Goal: Task Accomplishment & Management: Manage account settings

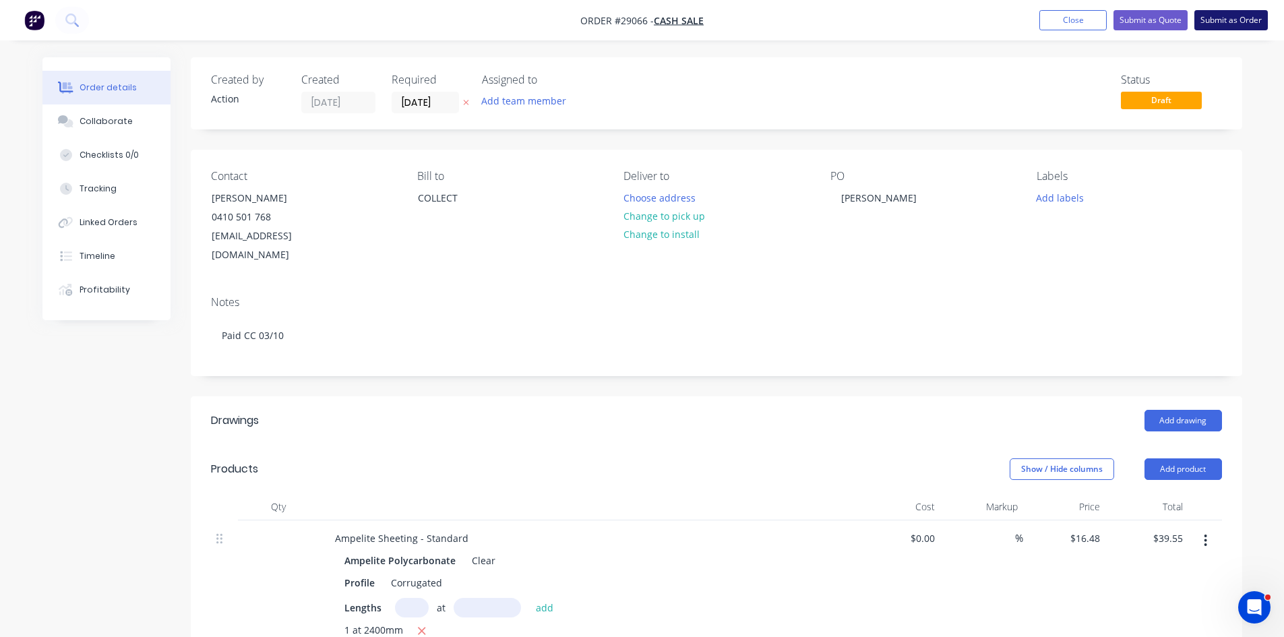
click at [1227, 24] on button "Submit as Order" at bounding box center [1230, 20] width 73 height 20
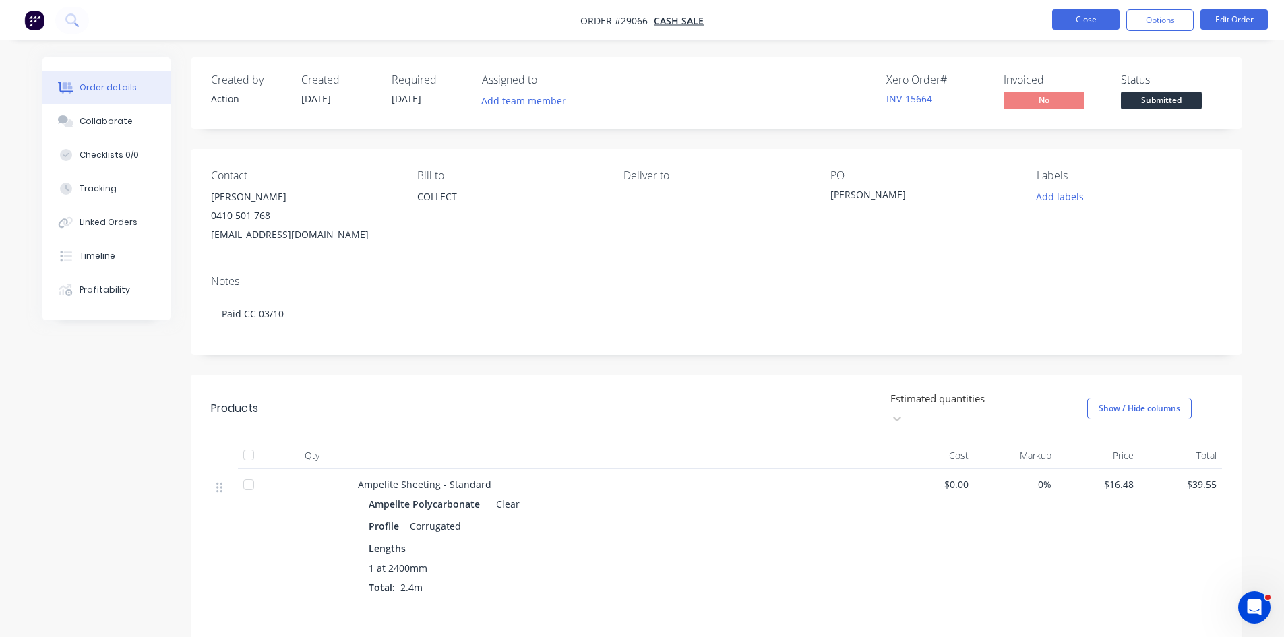
click at [1099, 16] on button "Close" at bounding box center [1085, 19] width 67 height 20
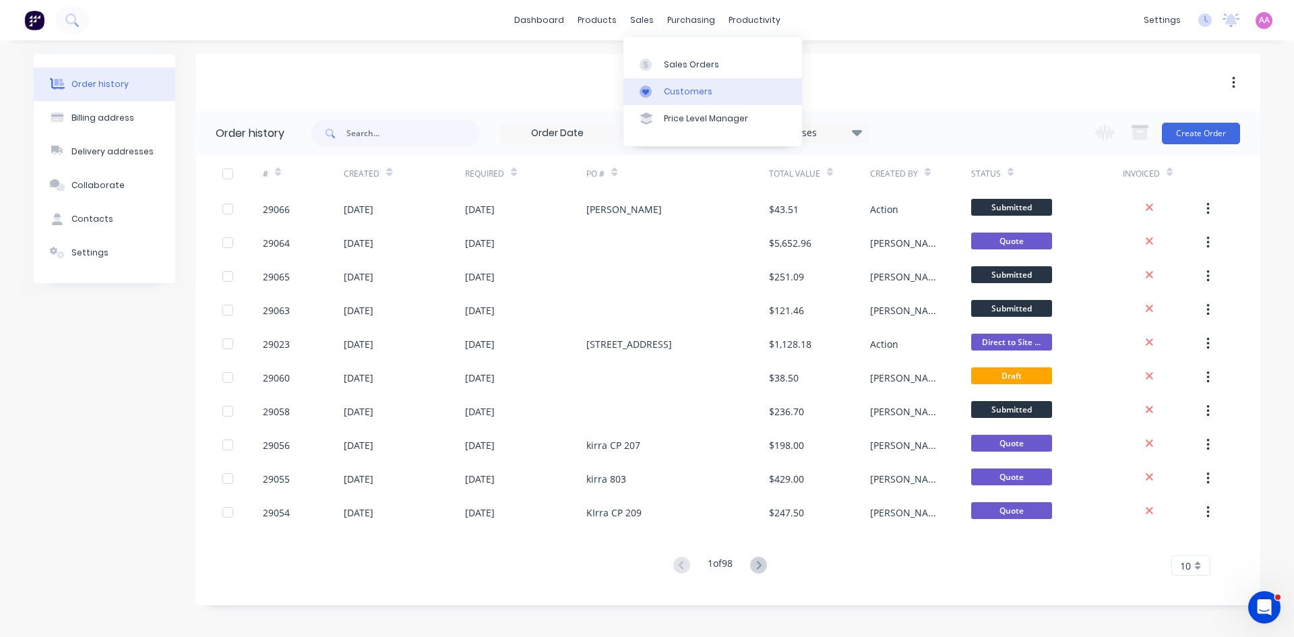
drag, startPoint x: 677, startPoint y: 100, endPoint x: 669, endPoint y: 96, distance: 9.4
click at [678, 100] on link "Customers" at bounding box center [712, 91] width 179 height 27
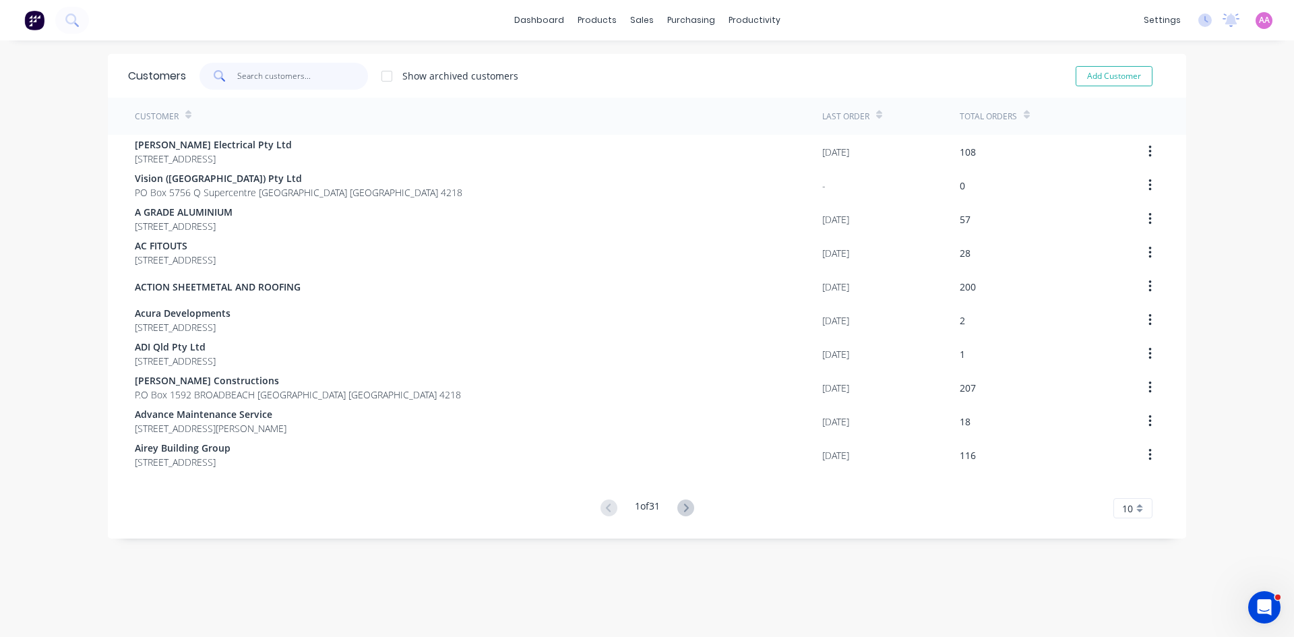
drag, startPoint x: 292, startPoint y: 86, endPoint x: 300, endPoint y: 80, distance: 9.6
click at [292, 86] on input "text" at bounding box center [302, 76] width 131 height 27
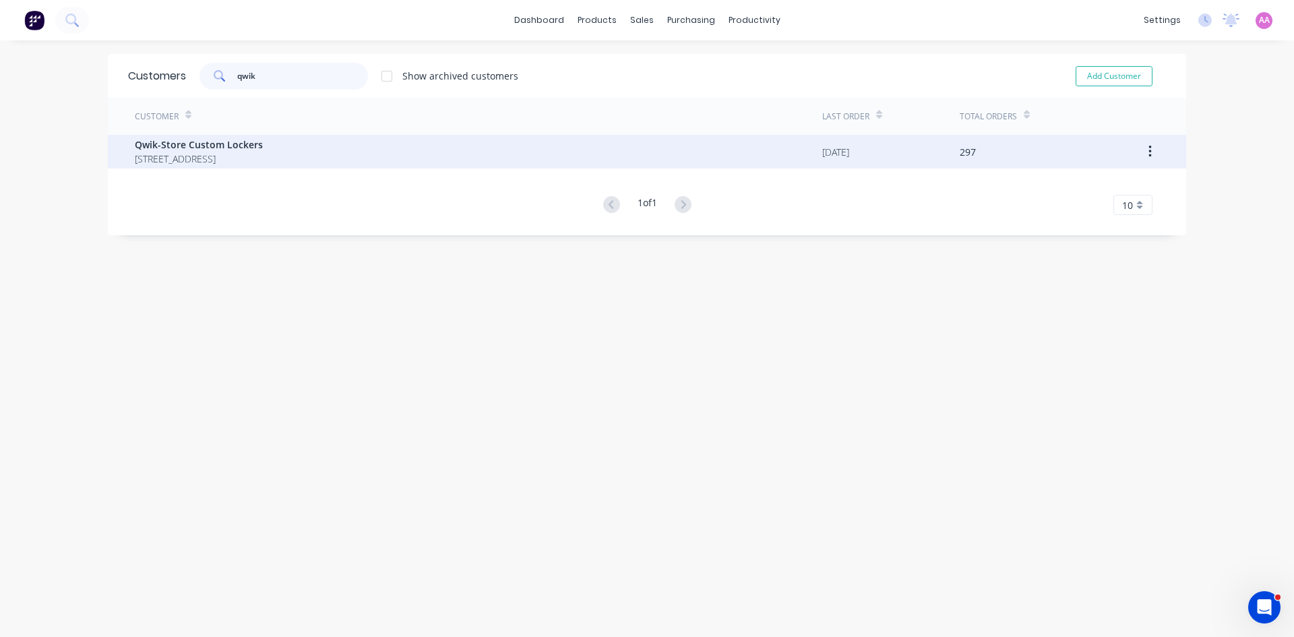
type input "qwik"
click at [263, 153] on span "[STREET_ADDRESS]" at bounding box center [199, 159] width 128 height 14
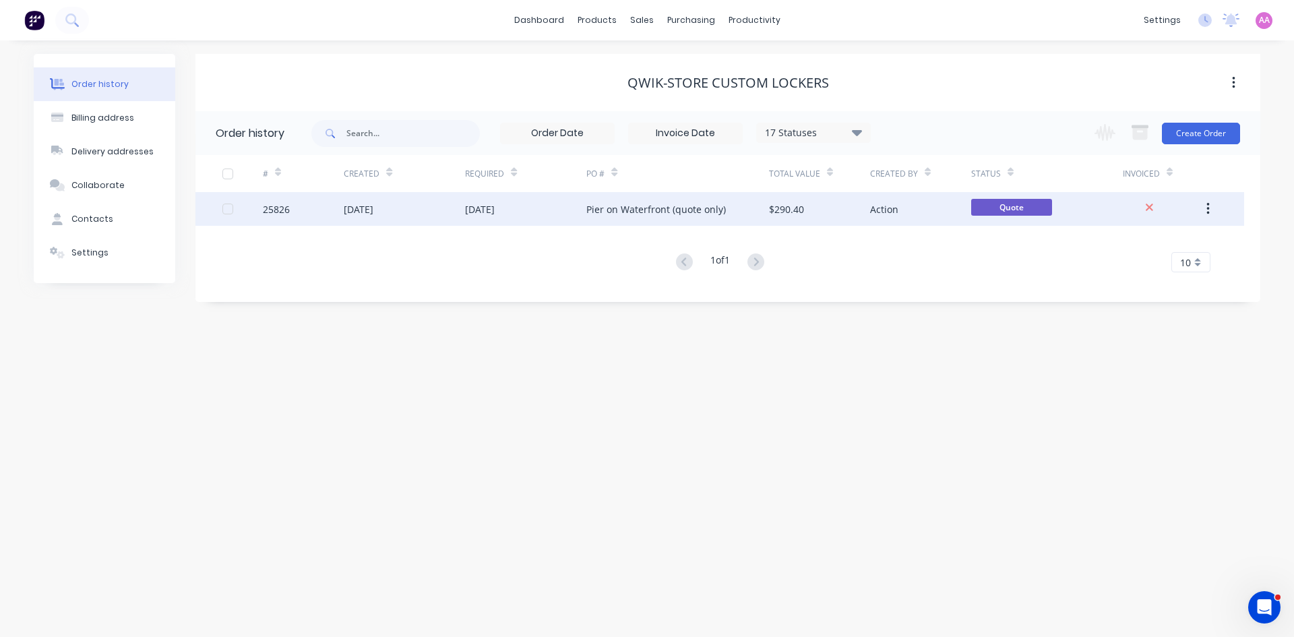
click at [447, 222] on div "[DATE]" at bounding box center [404, 209] width 121 height 34
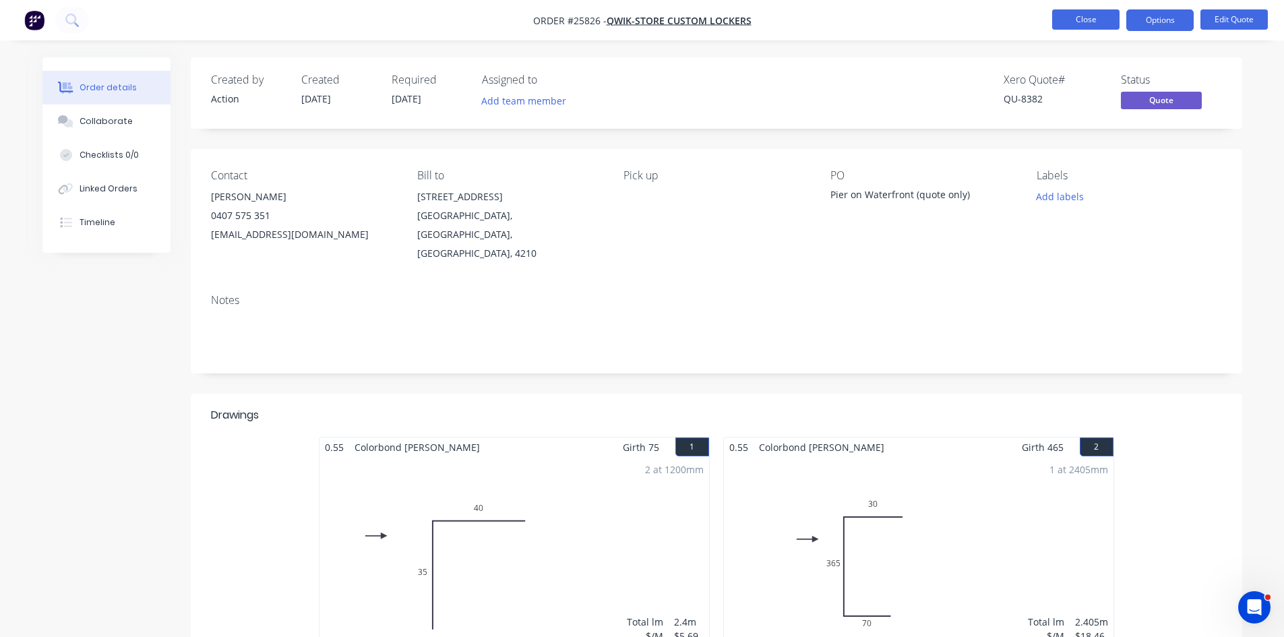
click at [1086, 13] on button "Close" at bounding box center [1085, 19] width 67 height 20
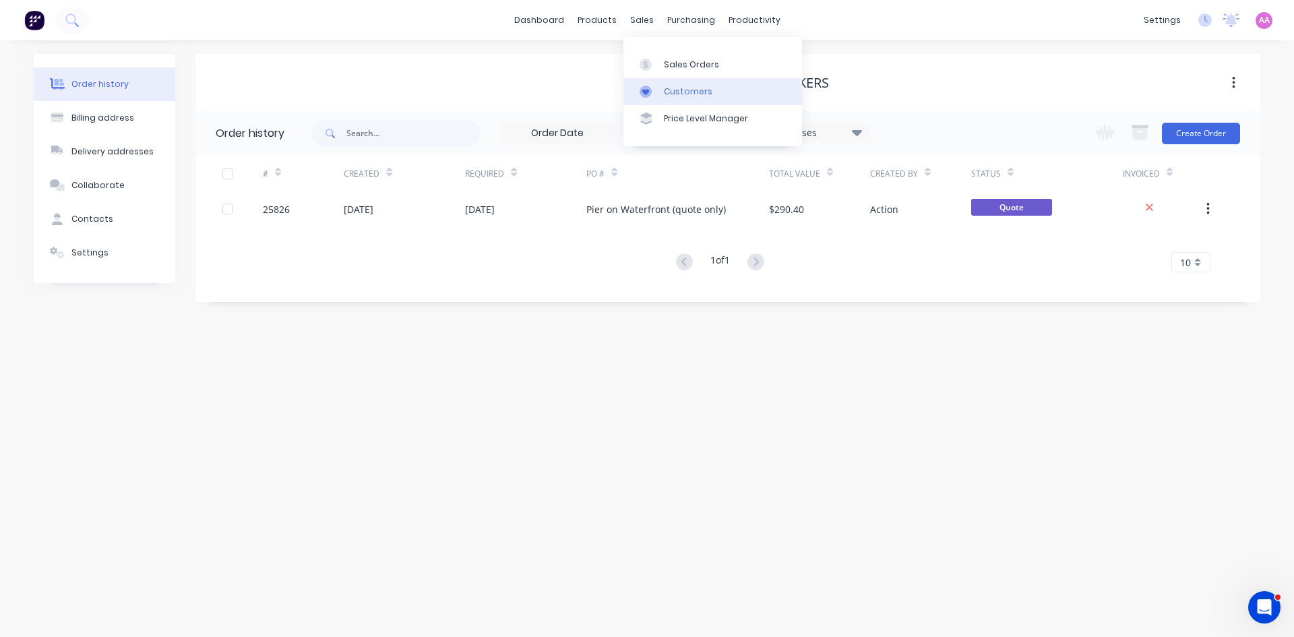
click at [671, 94] on div "Customers" at bounding box center [688, 92] width 49 height 12
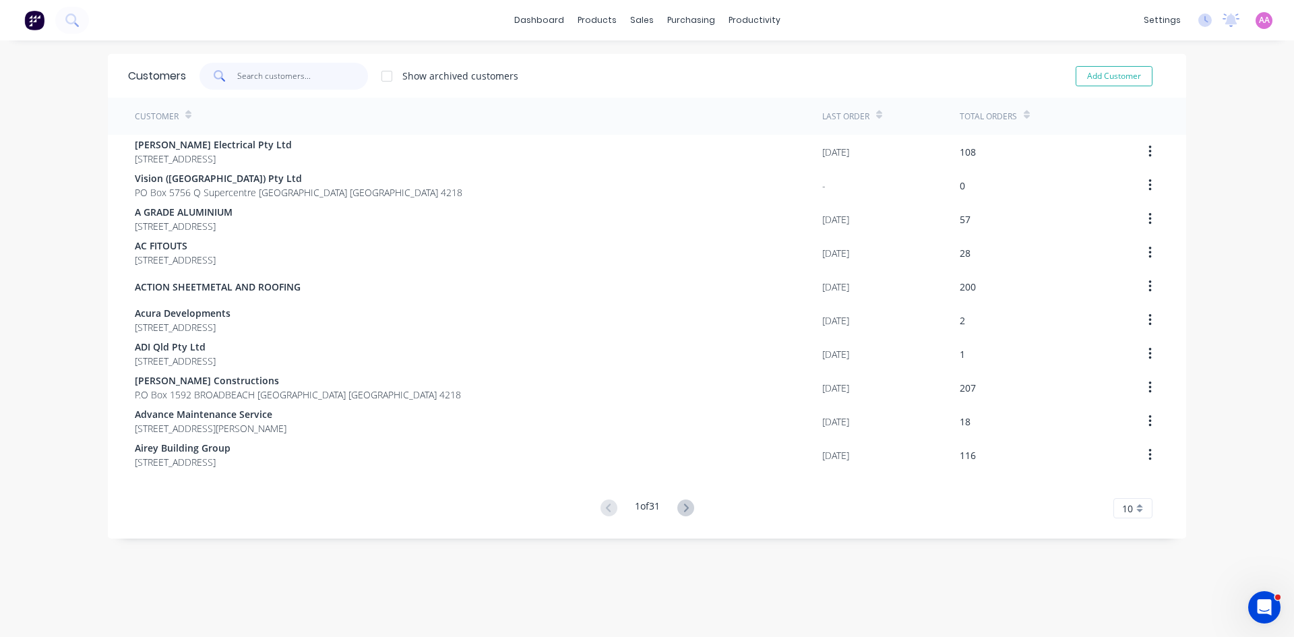
click at [278, 77] on input "text" at bounding box center [302, 76] width 131 height 27
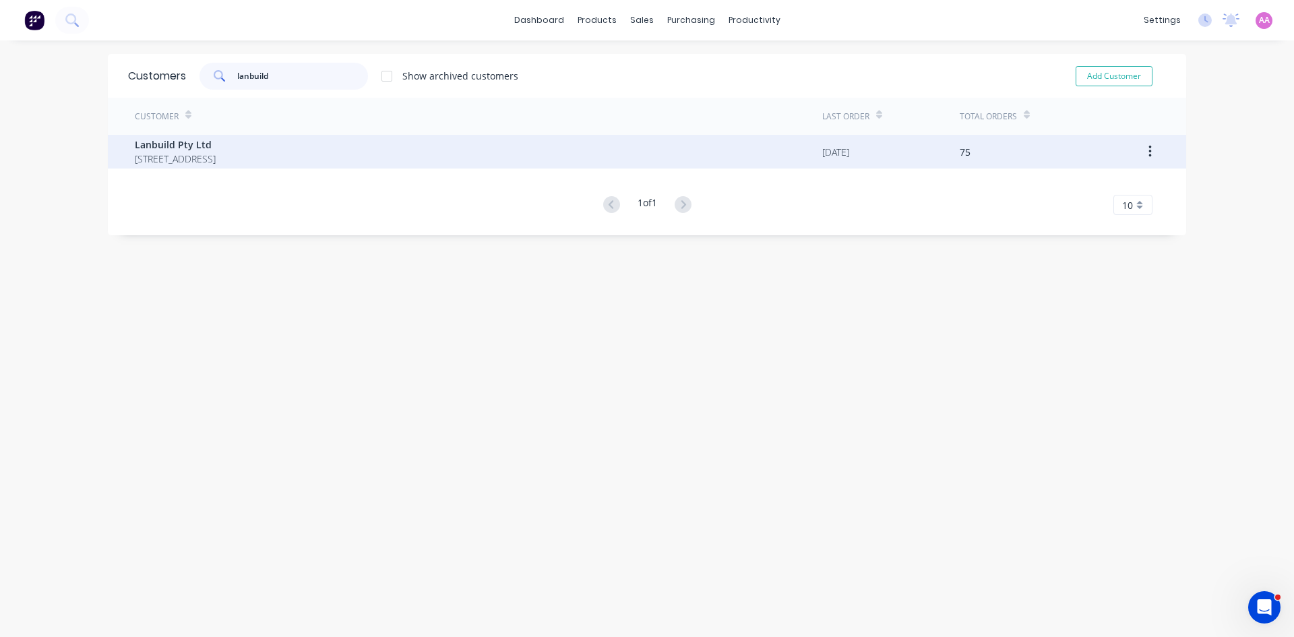
type input "lanbuild"
click at [208, 140] on span "Lanbuild Pty Ltd" at bounding box center [175, 144] width 81 height 14
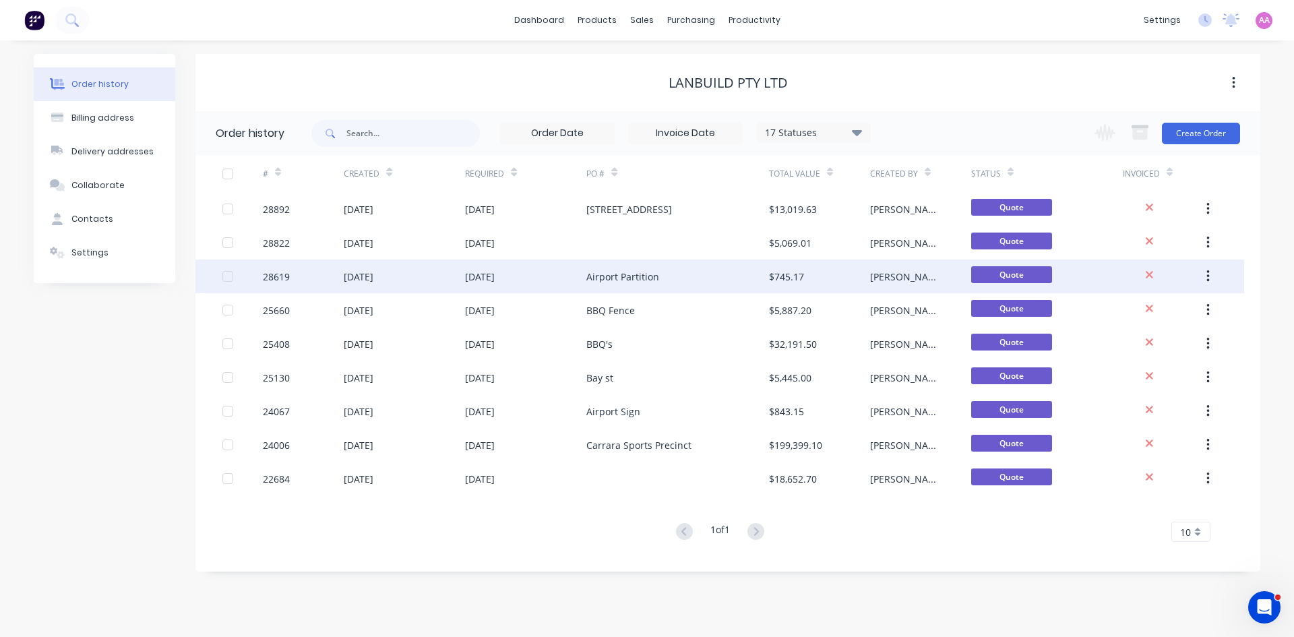
click at [697, 270] on div "Airport Partition" at bounding box center [677, 276] width 182 height 34
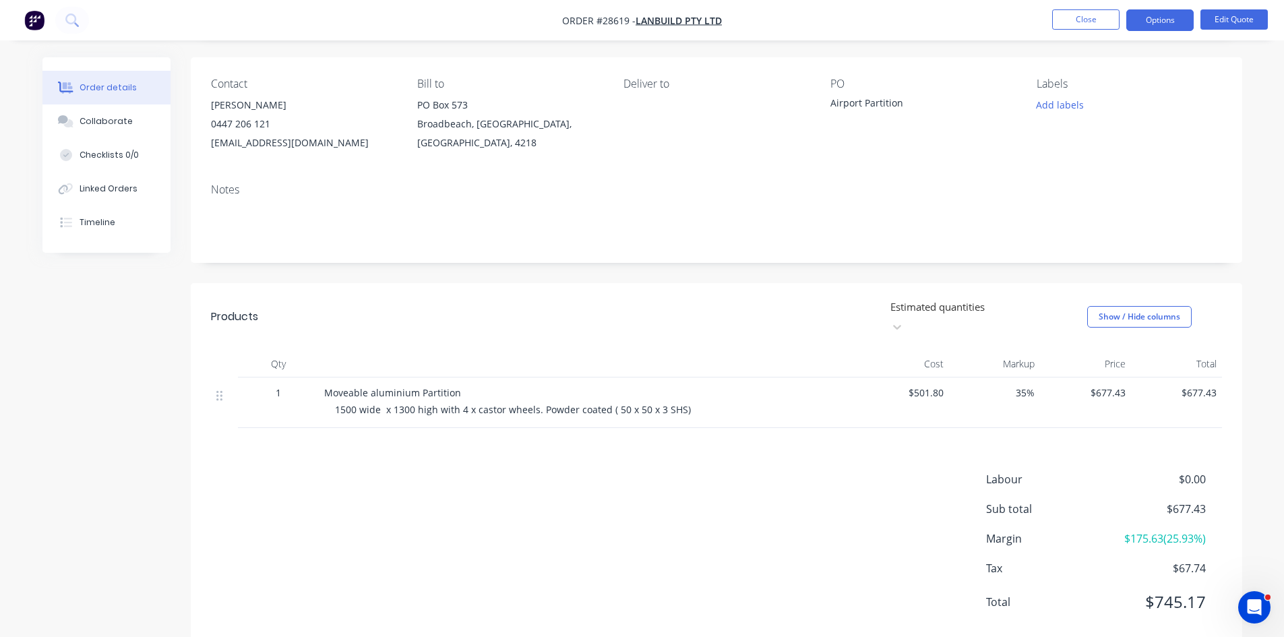
scroll to position [104, 0]
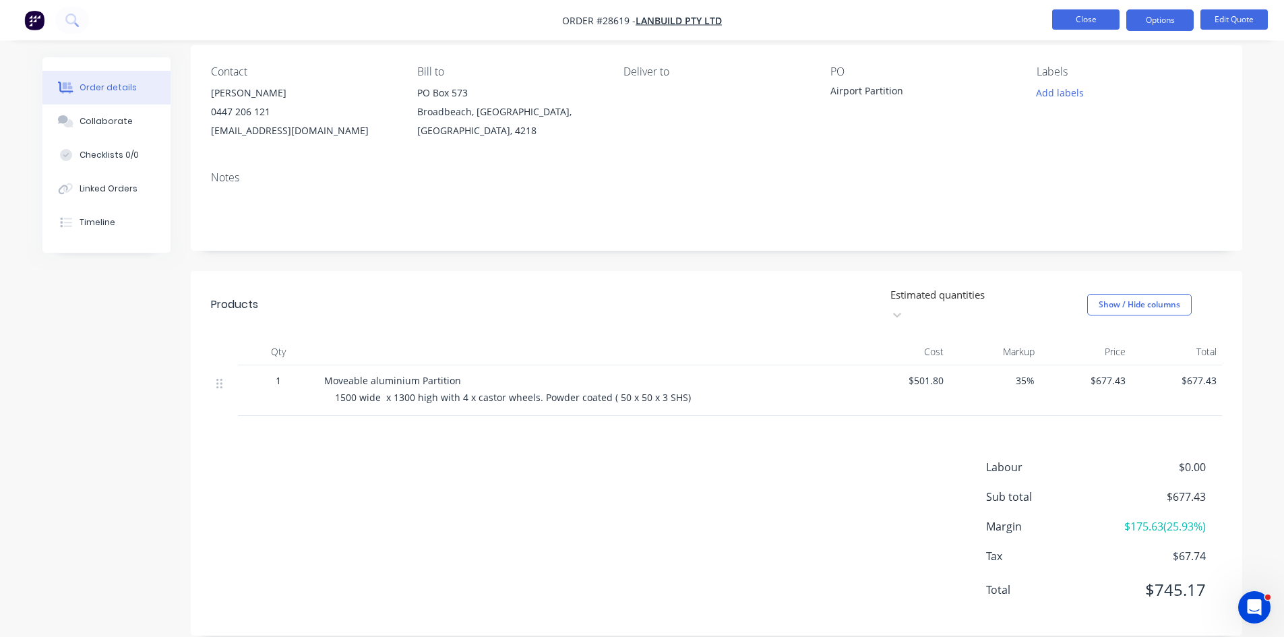
click at [1088, 9] on button "Close" at bounding box center [1085, 19] width 67 height 20
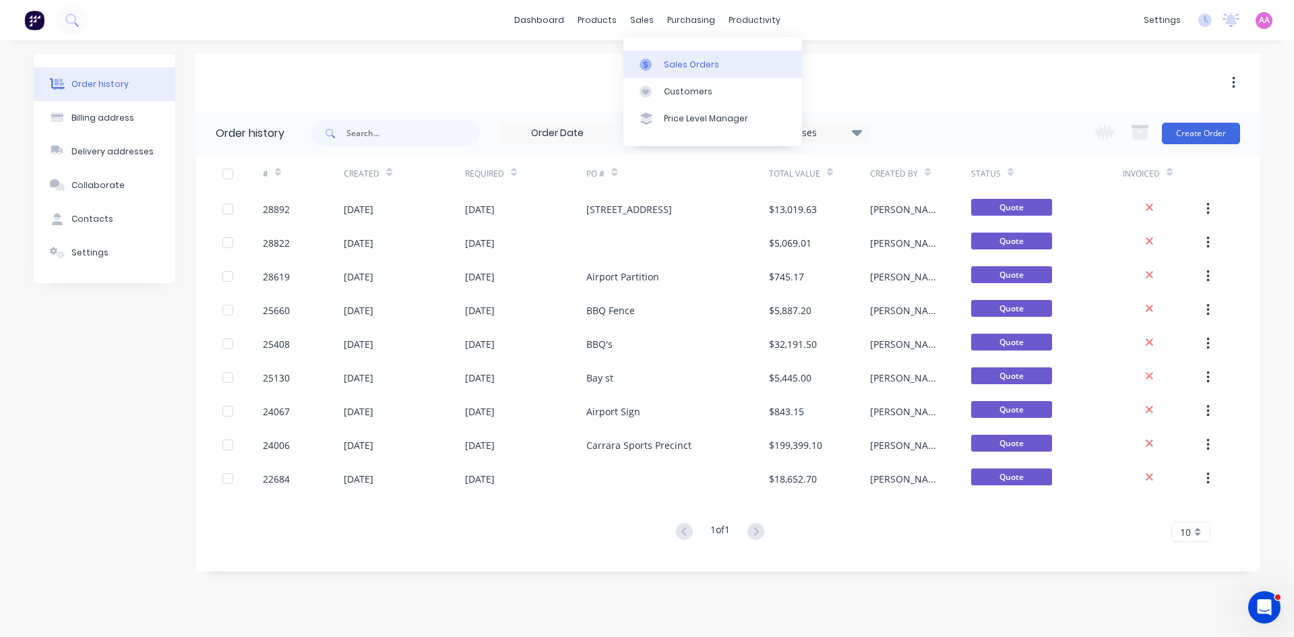
click at [656, 76] on link "Sales Orders" at bounding box center [712, 64] width 179 height 27
